Goal: Navigation & Orientation: Find specific page/section

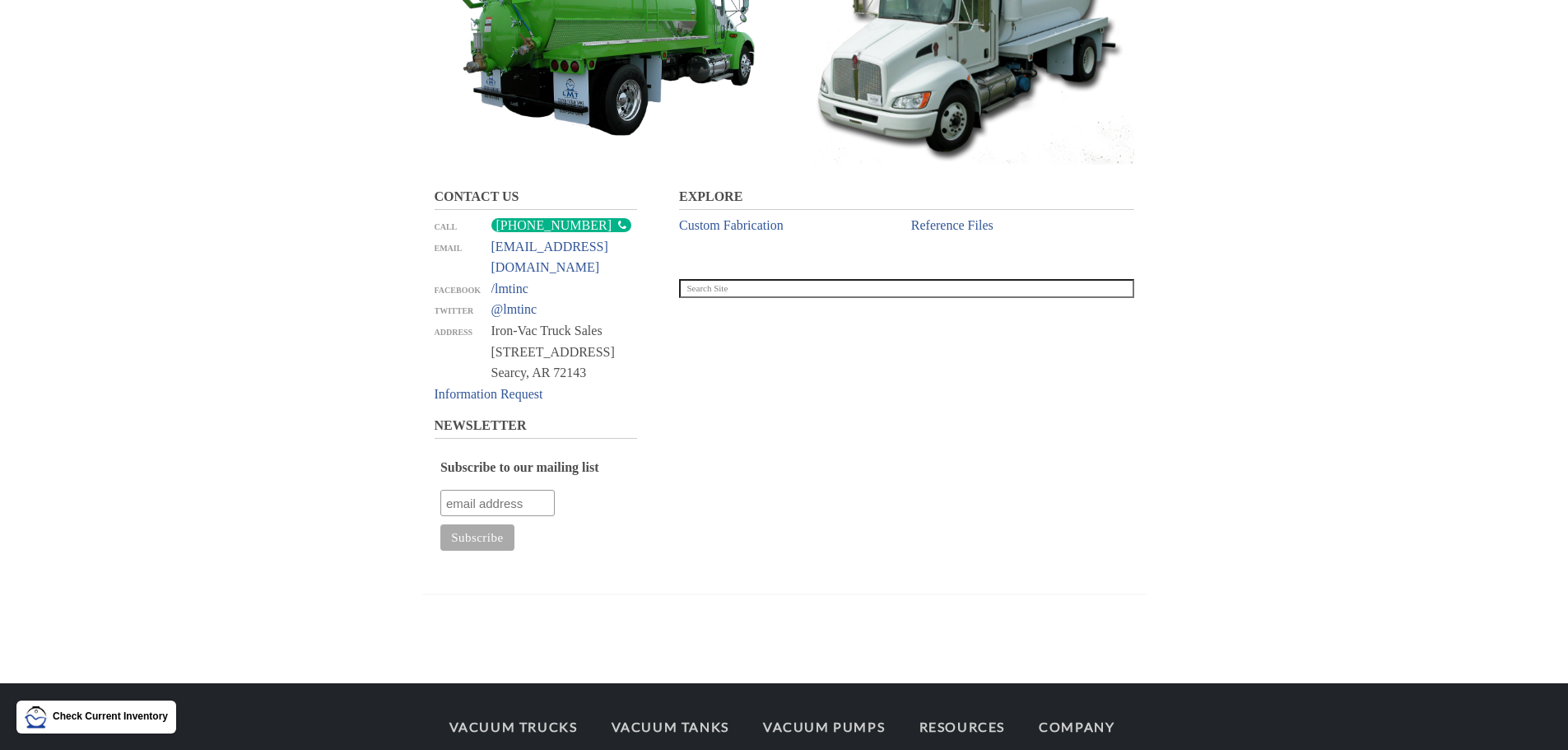
scroll to position [1341, 0]
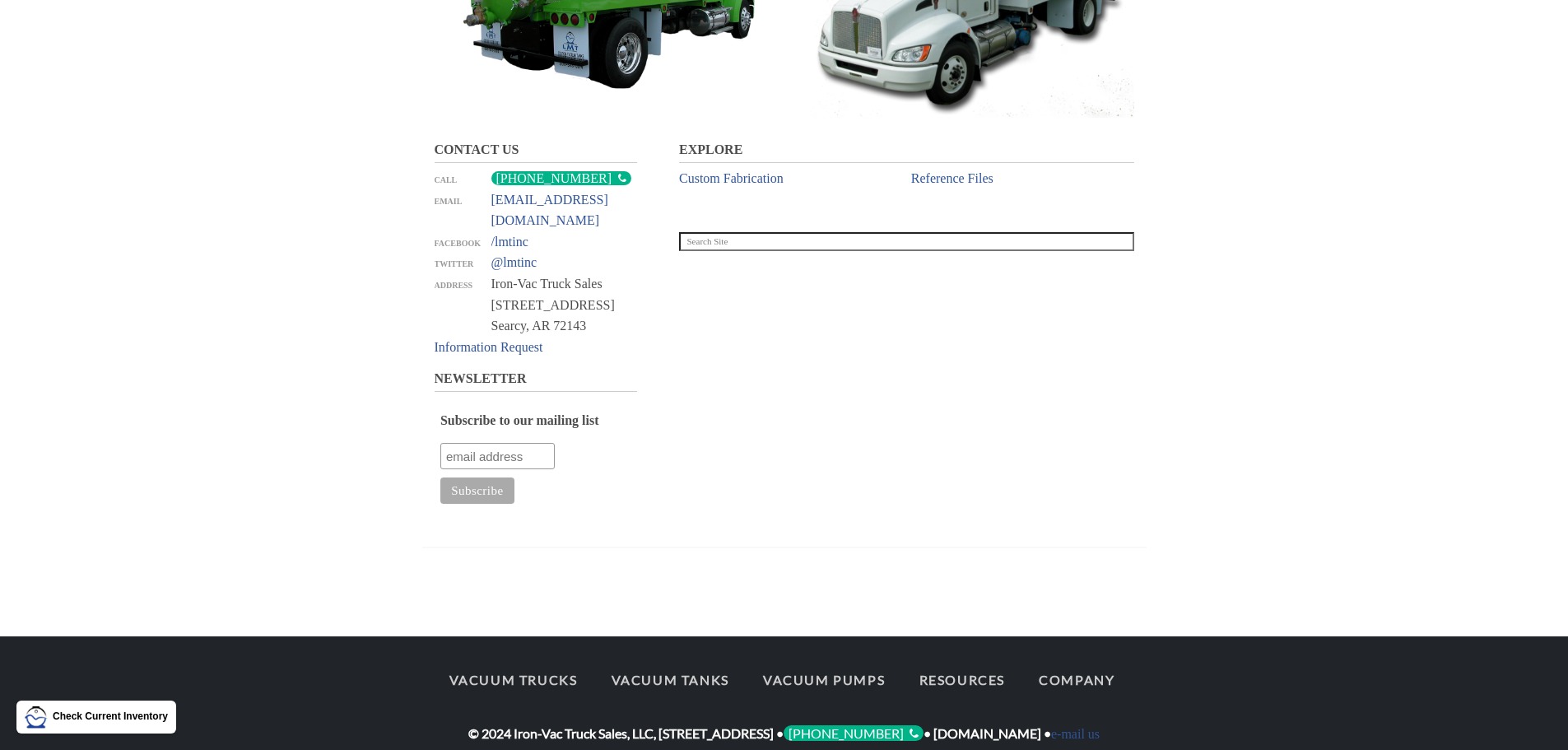
click at [576, 176] on div "[PHONE_NUMBER]" at bounding box center [561, 178] width 140 height 14
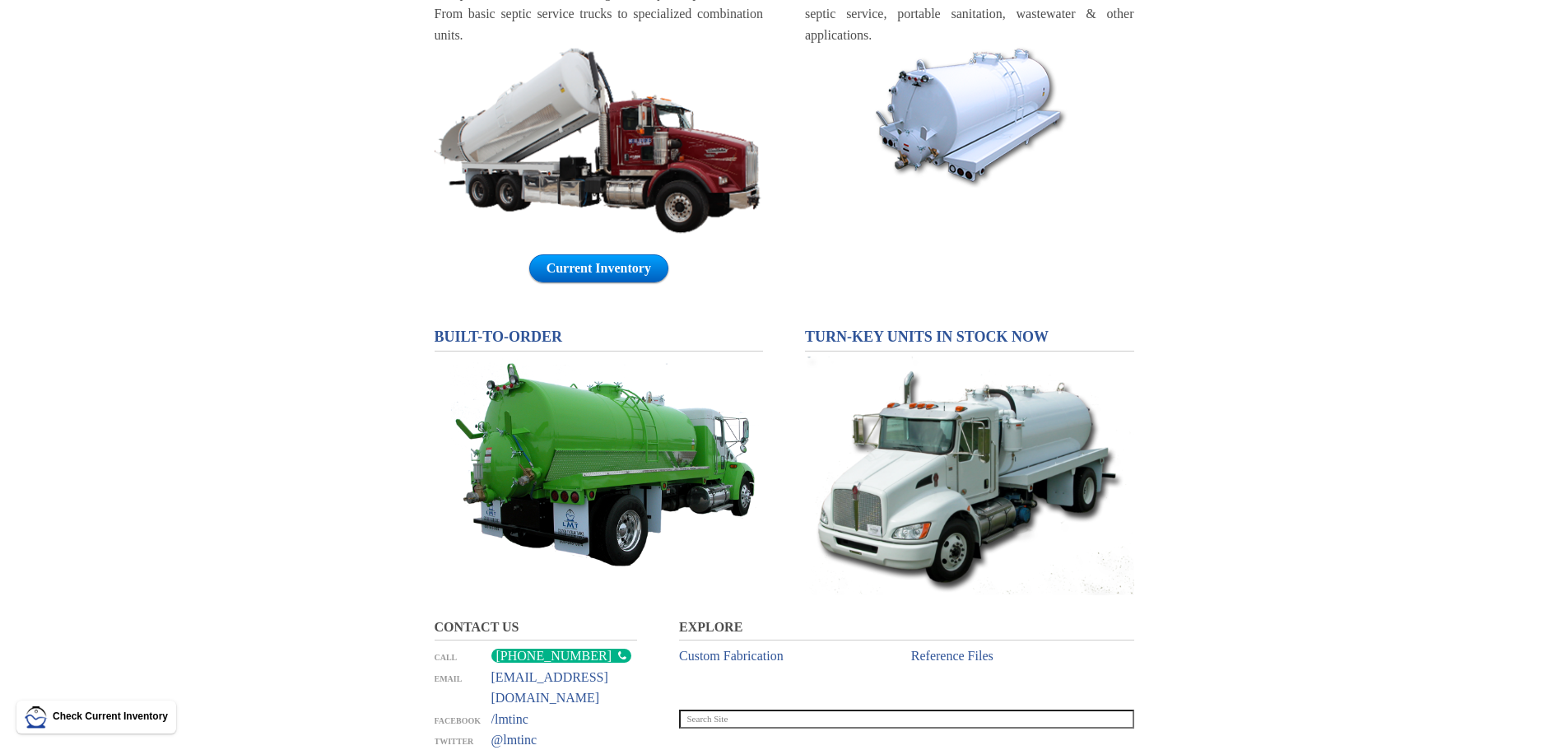
scroll to position [682, 0]
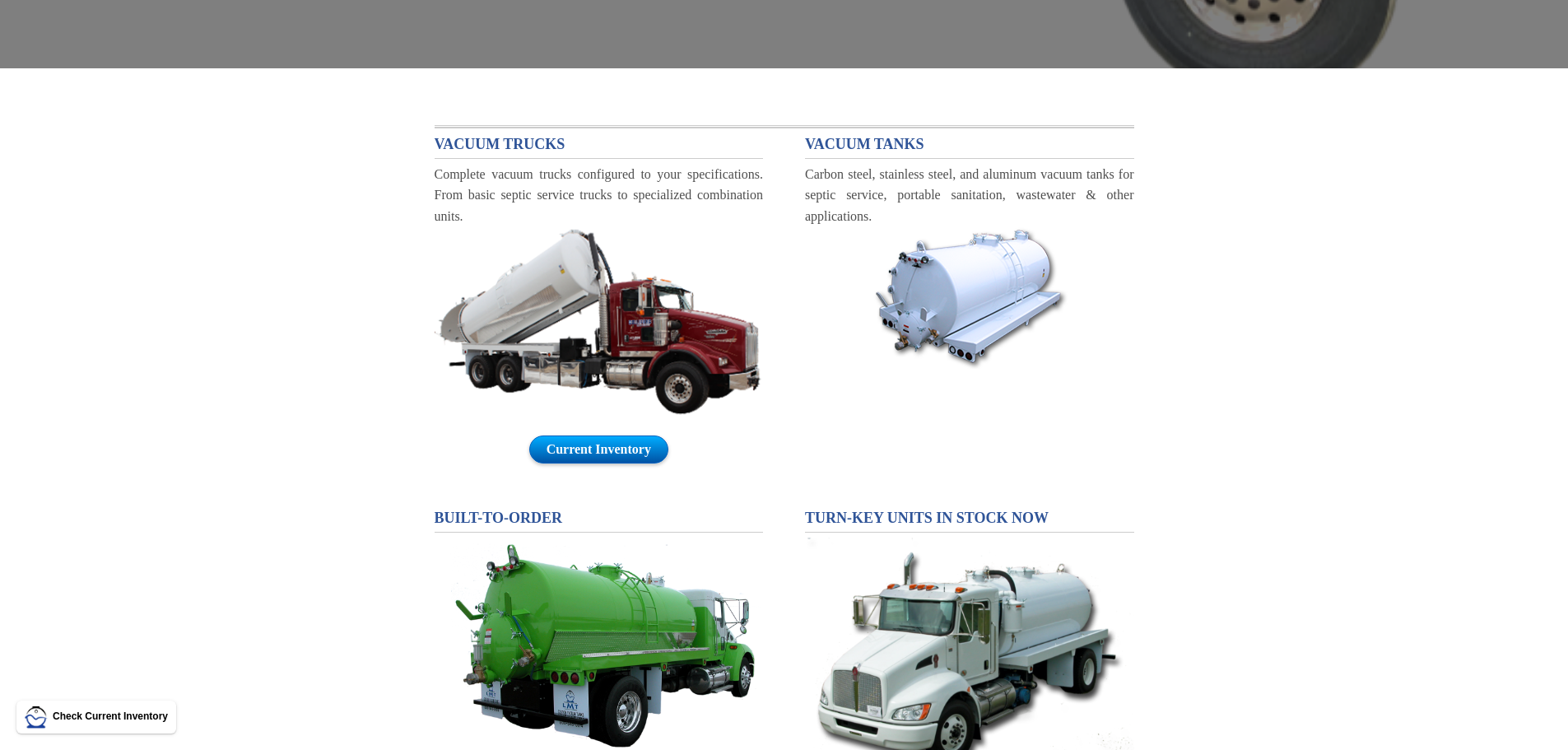
click at [627, 458] on link "Current Inventory" at bounding box center [598, 450] width 139 height 28
